Goal: Information Seeking & Learning: Find specific fact

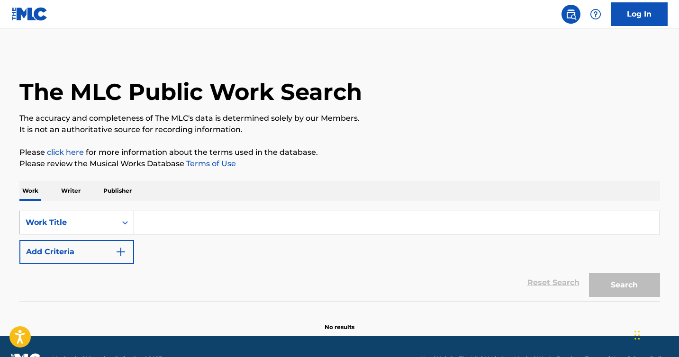
click at [155, 223] on input "Search Form" at bounding box center [397, 222] width 526 height 23
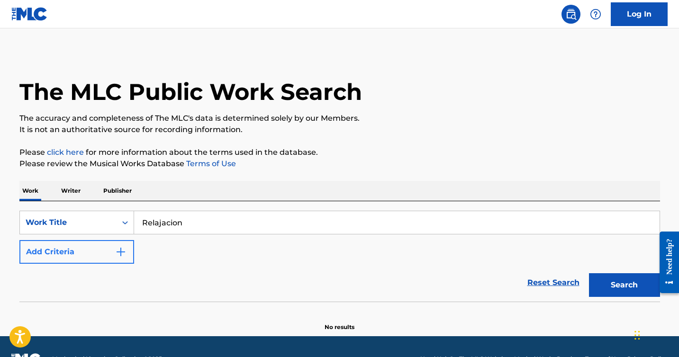
type input "Relajacion"
click at [117, 250] on img "Search Form" at bounding box center [120, 251] width 11 height 11
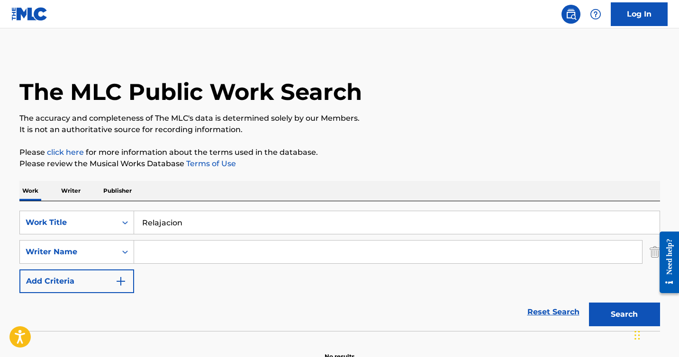
click at [156, 250] on input "Search Form" at bounding box center [388, 252] width 508 height 23
click at [589, 303] on button "Search" at bounding box center [624, 315] width 71 height 24
click at [186, 254] on input "[PERSON_NAME]" at bounding box center [388, 252] width 508 height 23
type input "[PERSON_NAME] [PERSON_NAME]"
click at [589, 303] on button "Search" at bounding box center [624, 315] width 71 height 24
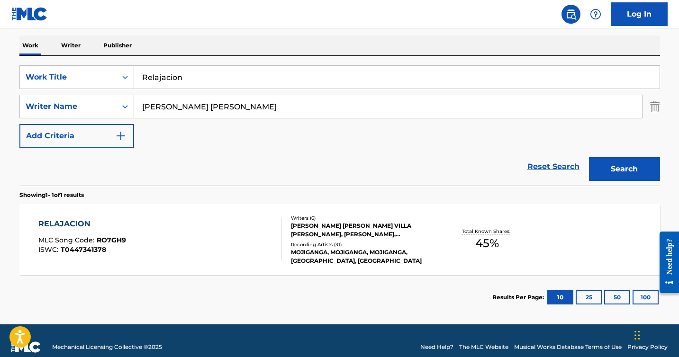
scroll to position [147, 0]
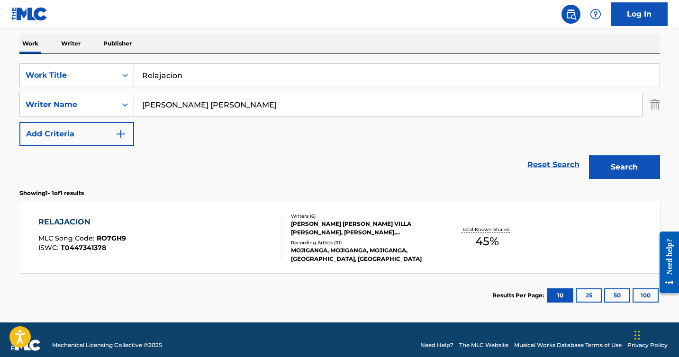
click at [340, 235] on div "[PERSON_NAME] [PERSON_NAME] VILLA [PERSON_NAME], [PERSON_NAME], [PERSON_NAME], …" at bounding box center [362, 228] width 143 height 17
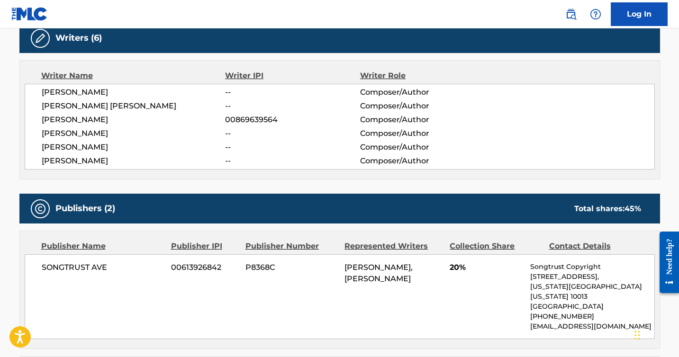
scroll to position [305, 0]
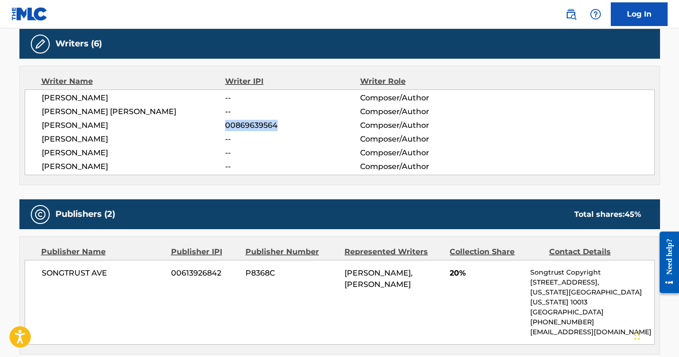
drag, startPoint x: 279, startPoint y: 128, endPoint x: 226, endPoint y: 124, distance: 52.8
click at [226, 124] on span "00869639564" at bounding box center [292, 125] width 135 height 11
copy span "00869639564"
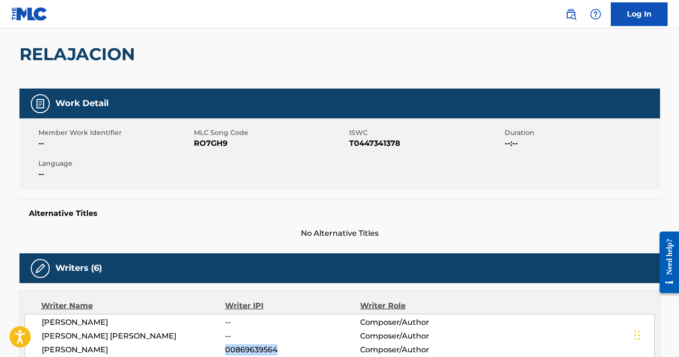
scroll to position [0, 0]
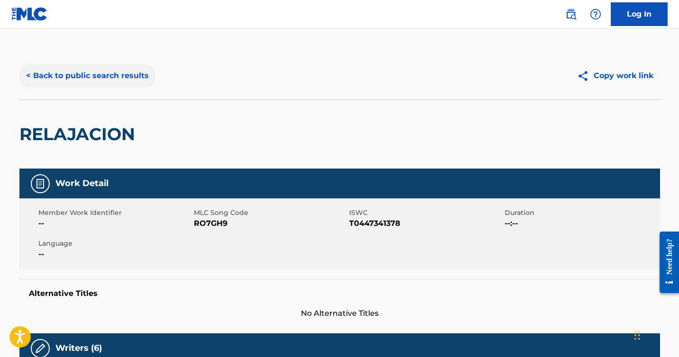
click at [99, 76] on button "< Back to public search results" at bounding box center [87, 76] width 136 height 24
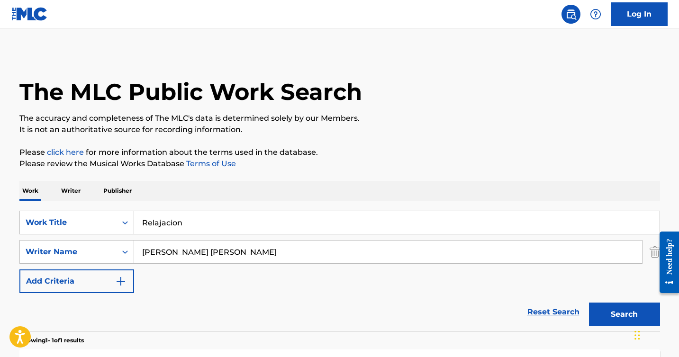
scroll to position [104, 0]
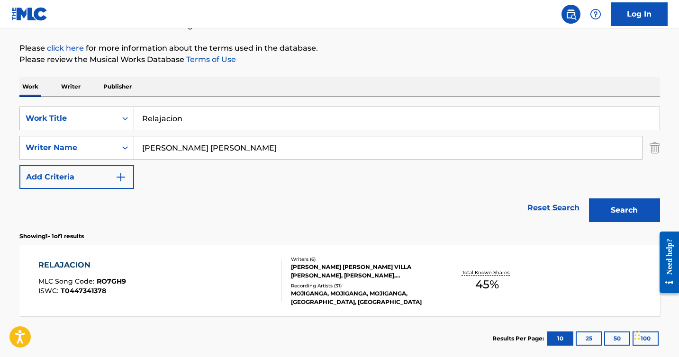
click at [77, 87] on p "Writer" at bounding box center [70, 87] width 25 height 20
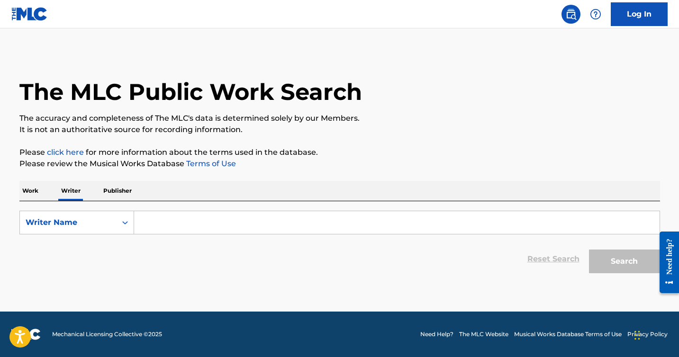
click at [168, 227] on input "Search Form" at bounding box center [397, 222] width 526 height 23
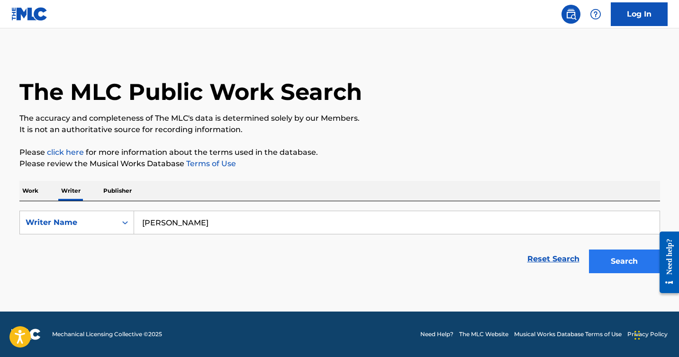
type input "[PERSON_NAME]"
click at [611, 265] on button "Search" at bounding box center [624, 262] width 71 height 24
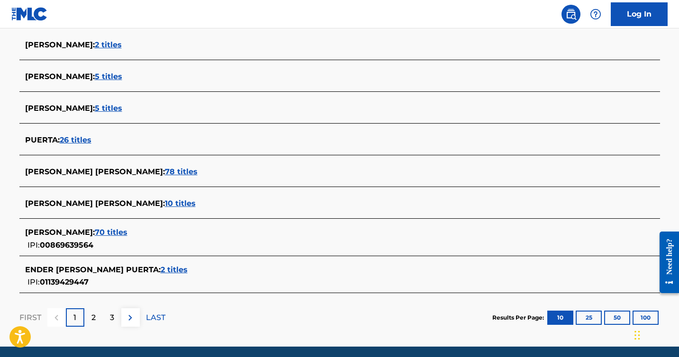
scroll to position [332, 0]
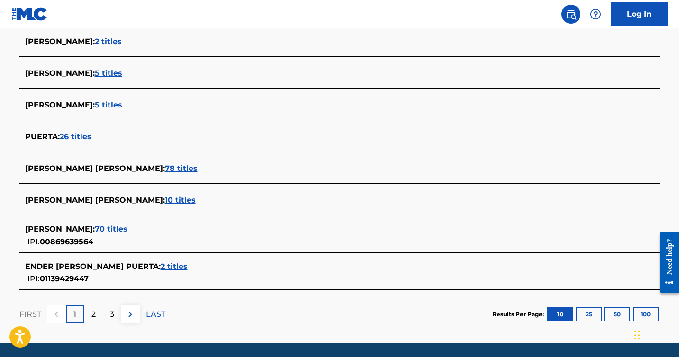
click at [114, 229] on span "70 titles" at bounding box center [111, 229] width 33 height 9
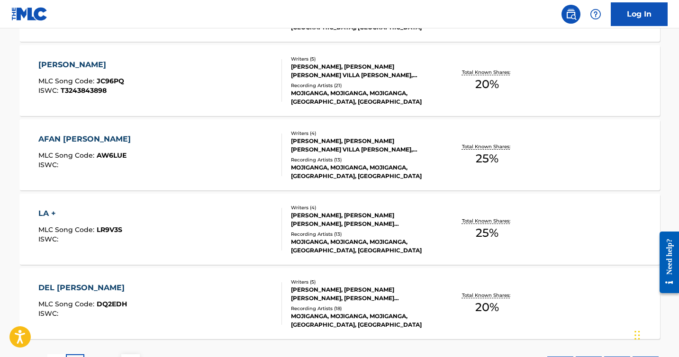
scroll to position [803, 0]
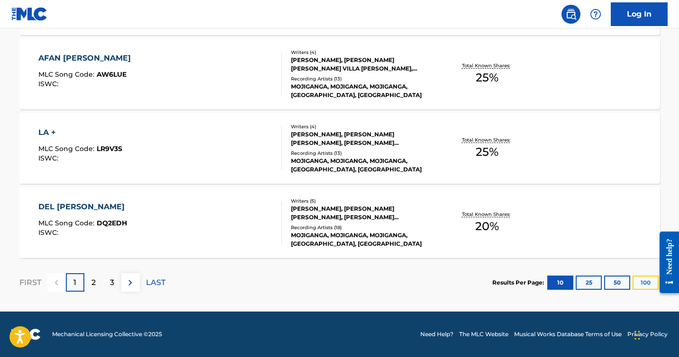
click at [643, 284] on button "100" at bounding box center [646, 283] width 26 height 14
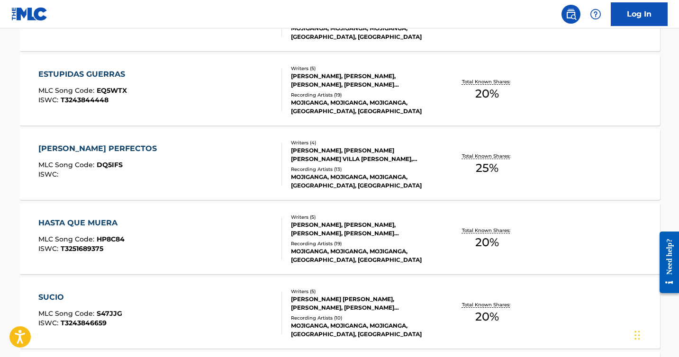
scroll to position [1087, 0]
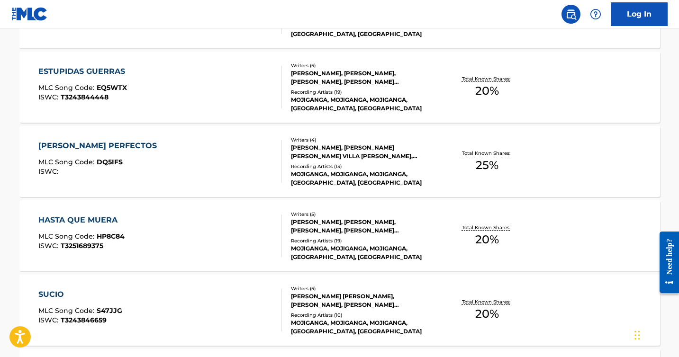
click at [378, 82] on div "[PERSON_NAME], [PERSON_NAME], [PERSON_NAME], [PERSON_NAME] [PERSON_NAME] VILLA …" at bounding box center [362, 77] width 143 height 17
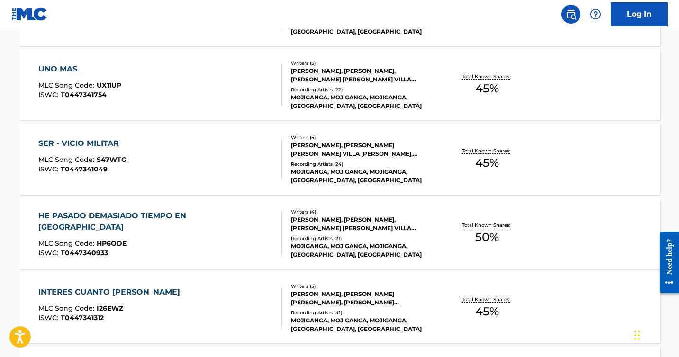
scroll to position [3100, 0]
click at [323, 143] on div "[PERSON_NAME], [PERSON_NAME] [PERSON_NAME] VILLA [PERSON_NAME], [PERSON_NAME], …" at bounding box center [362, 148] width 143 height 17
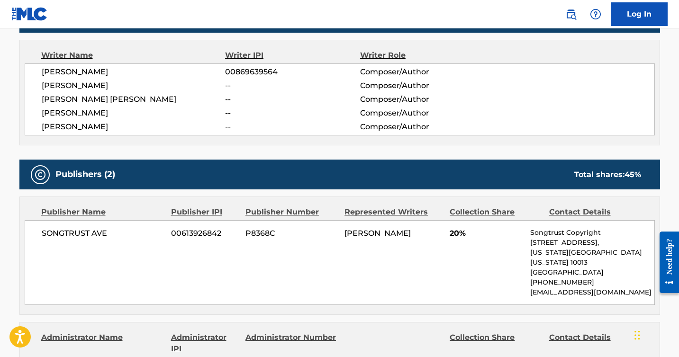
scroll to position [329, 0]
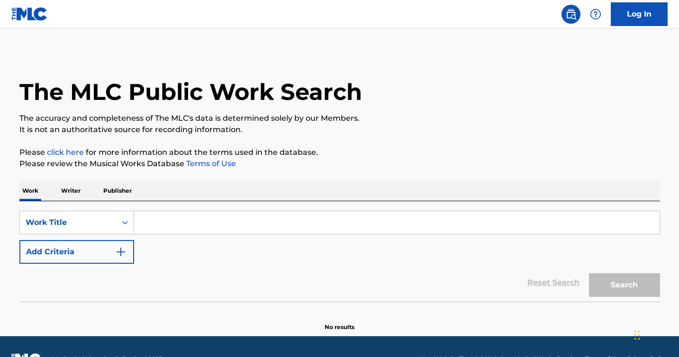
click at [68, 189] on p "Writer" at bounding box center [70, 191] width 25 height 20
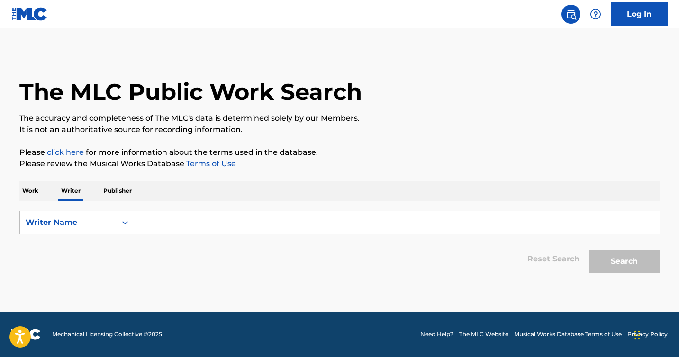
click at [34, 192] on p "Work" at bounding box center [30, 191] width 22 height 20
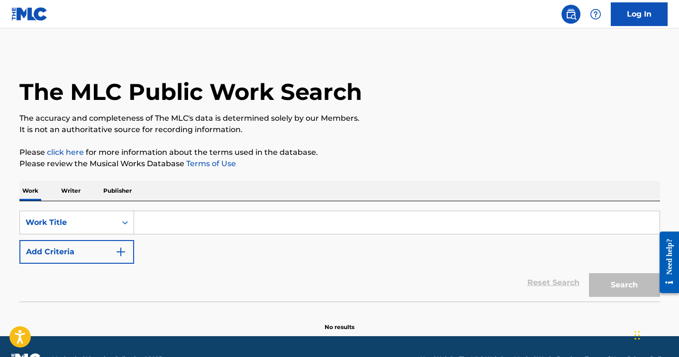
click at [157, 222] on input "Search Form" at bounding box center [397, 222] width 526 height 23
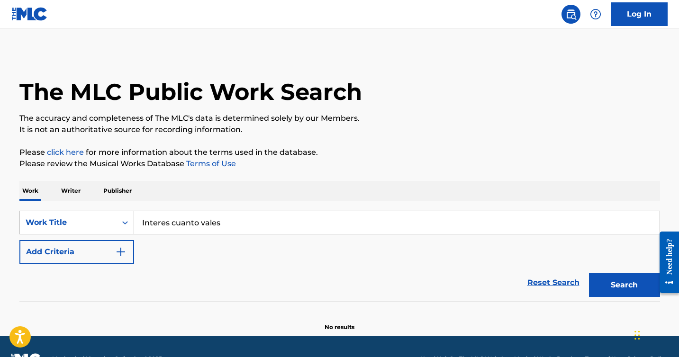
type input "Interes cuanto vales"
click at [589, 273] on button "Search" at bounding box center [624, 285] width 71 height 24
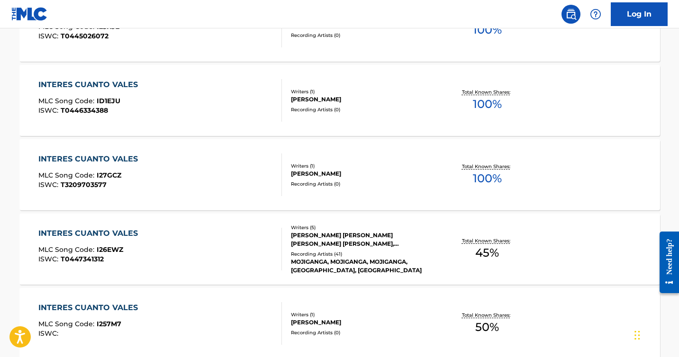
scroll to position [481, 0]
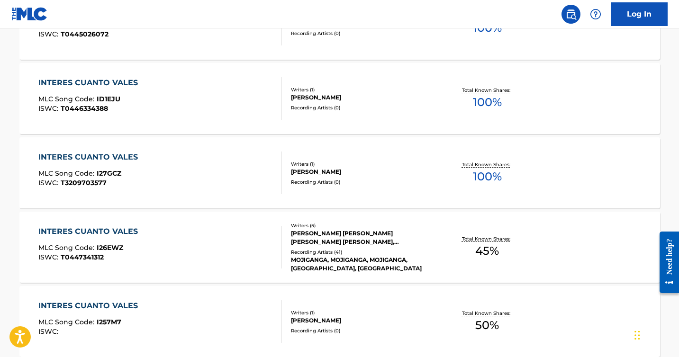
click at [348, 232] on div "[PERSON_NAME] [PERSON_NAME] [PERSON_NAME], [PERSON_NAME] [PERSON_NAME], [PERSON…" at bounding box center [362, 237] width 143 height 17
